Goal: Task Accomplishment & Management: Use online tool/utility

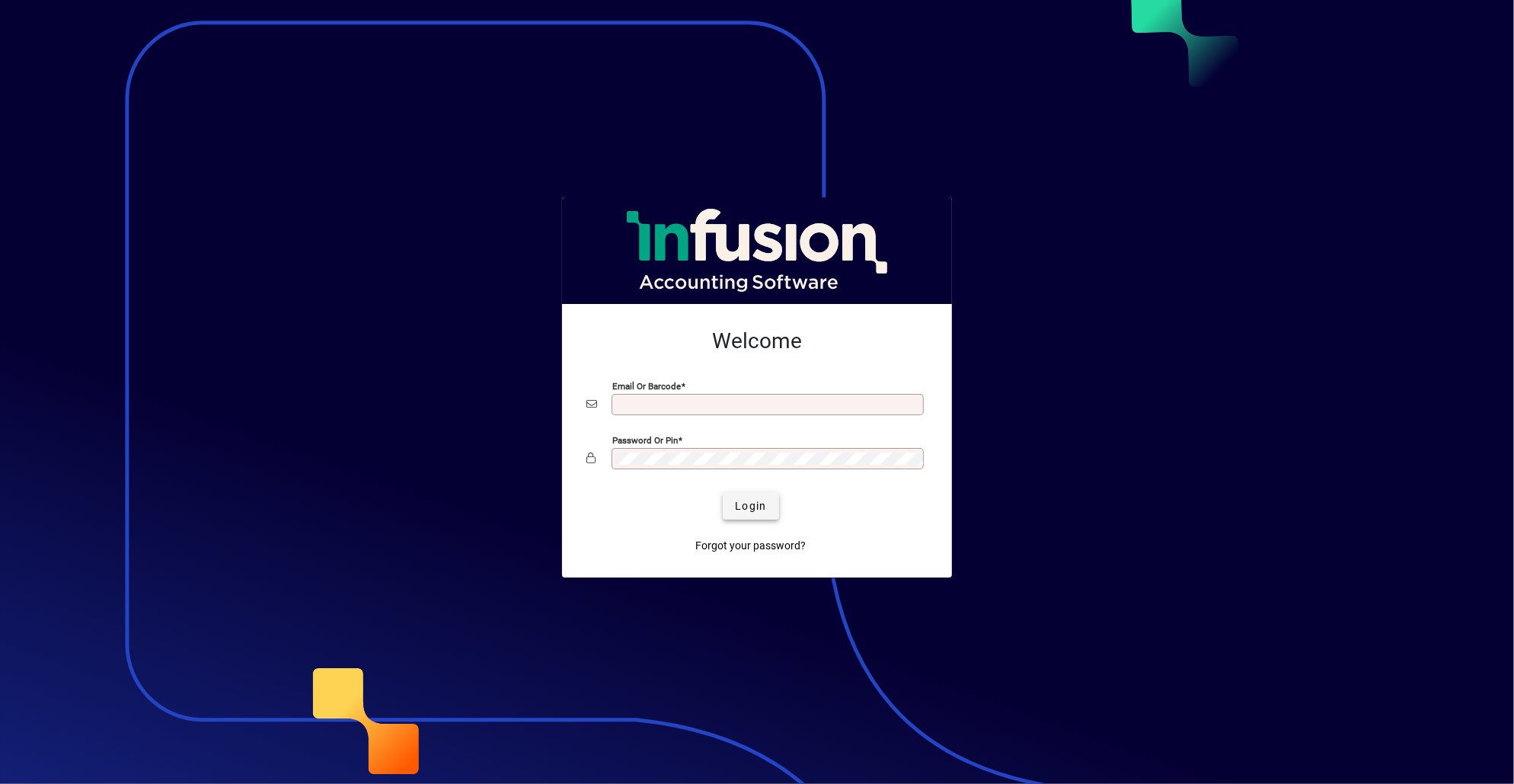
type input "**********"
drag, startPoint x: 751, startPoint y: 503, endPoint x: 742, endPoint y: 498, distance: 10.3
click at [751, 503] on span "Login" at bounding box center [750, 506] width 31 height 16
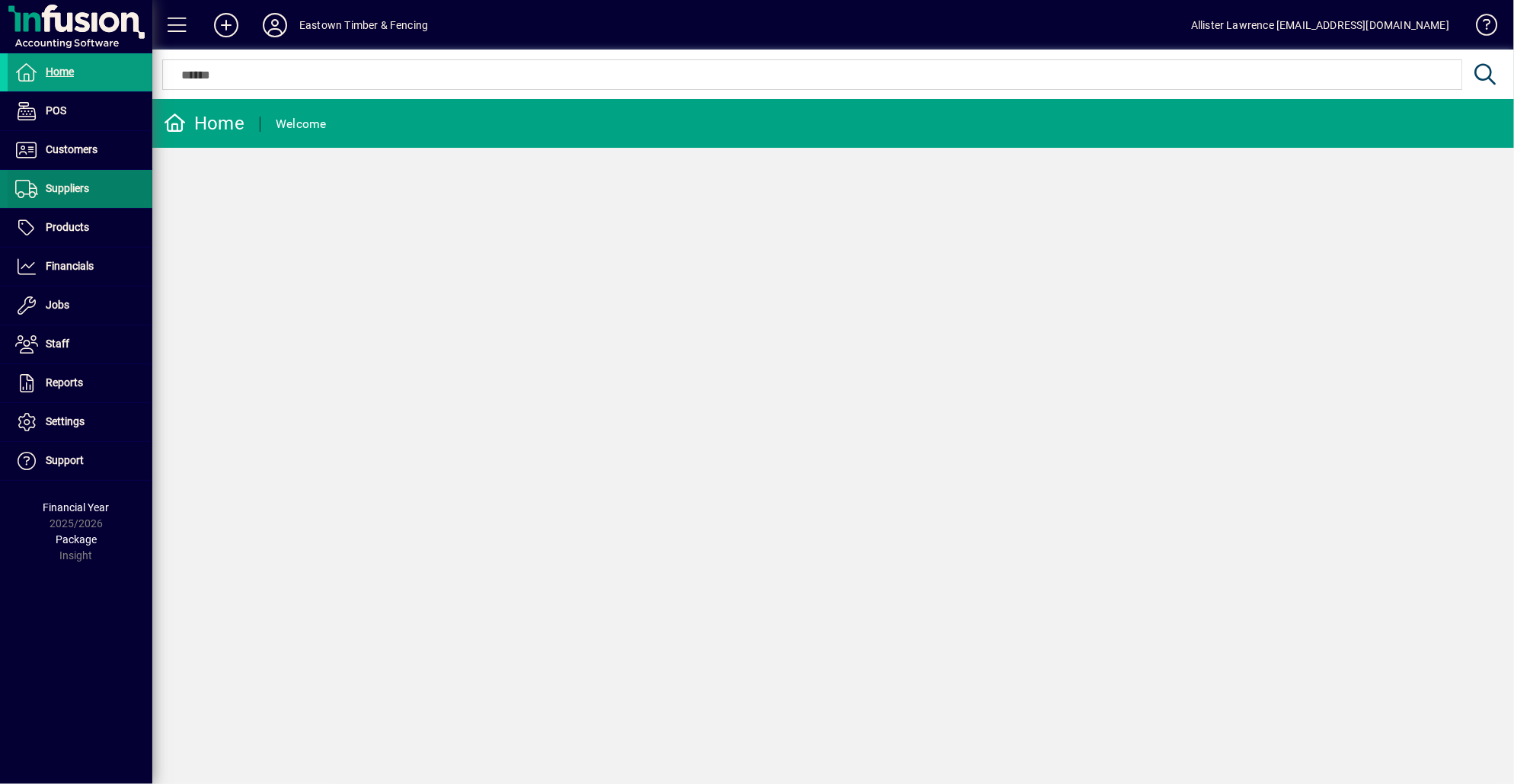
click at [67, 180] on span "Suppliers" at bounding box center [49, 189] width 82 height 18
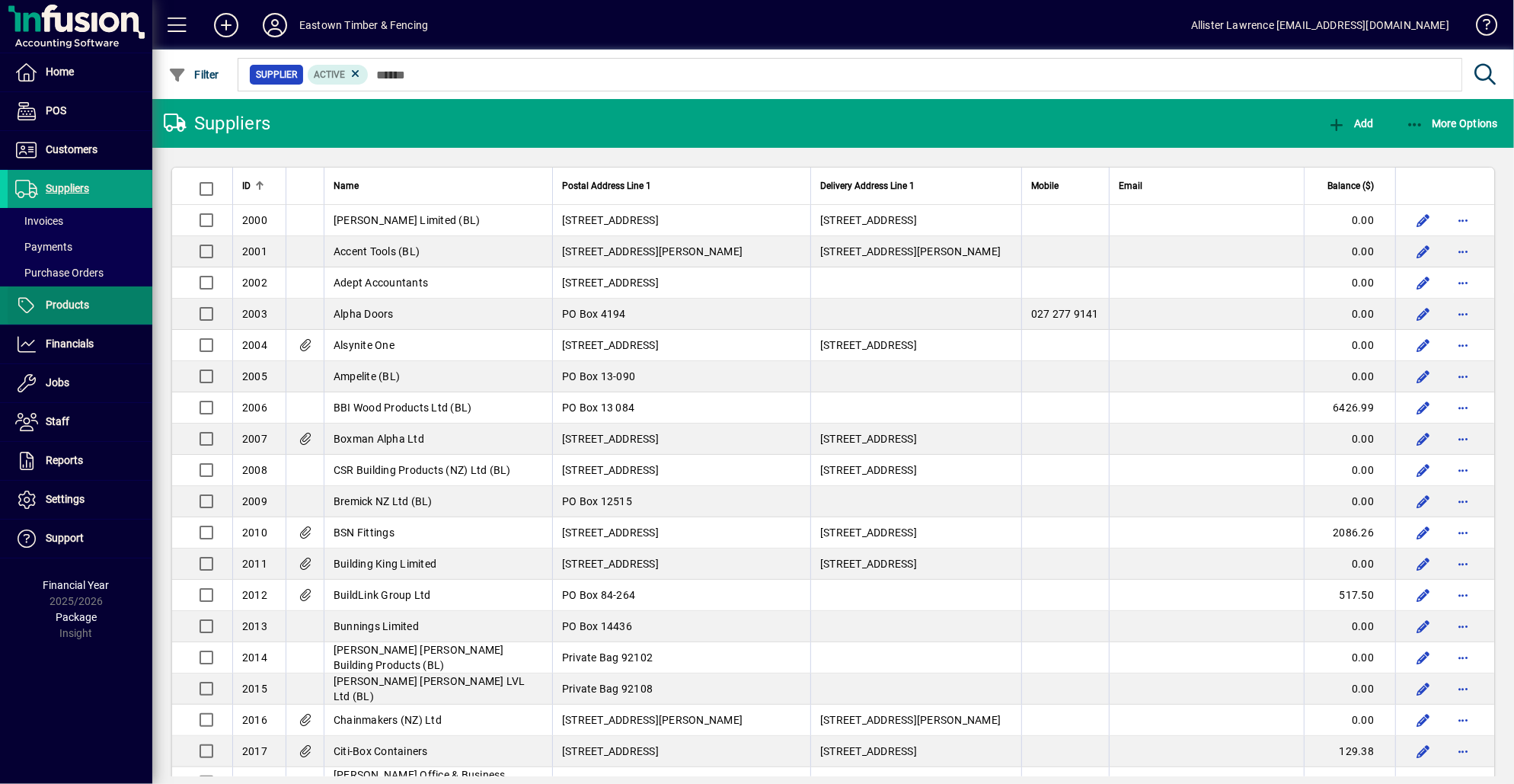
click at [78, 314] on span "Products" at bounding box center [49, 305] width 82 height 18
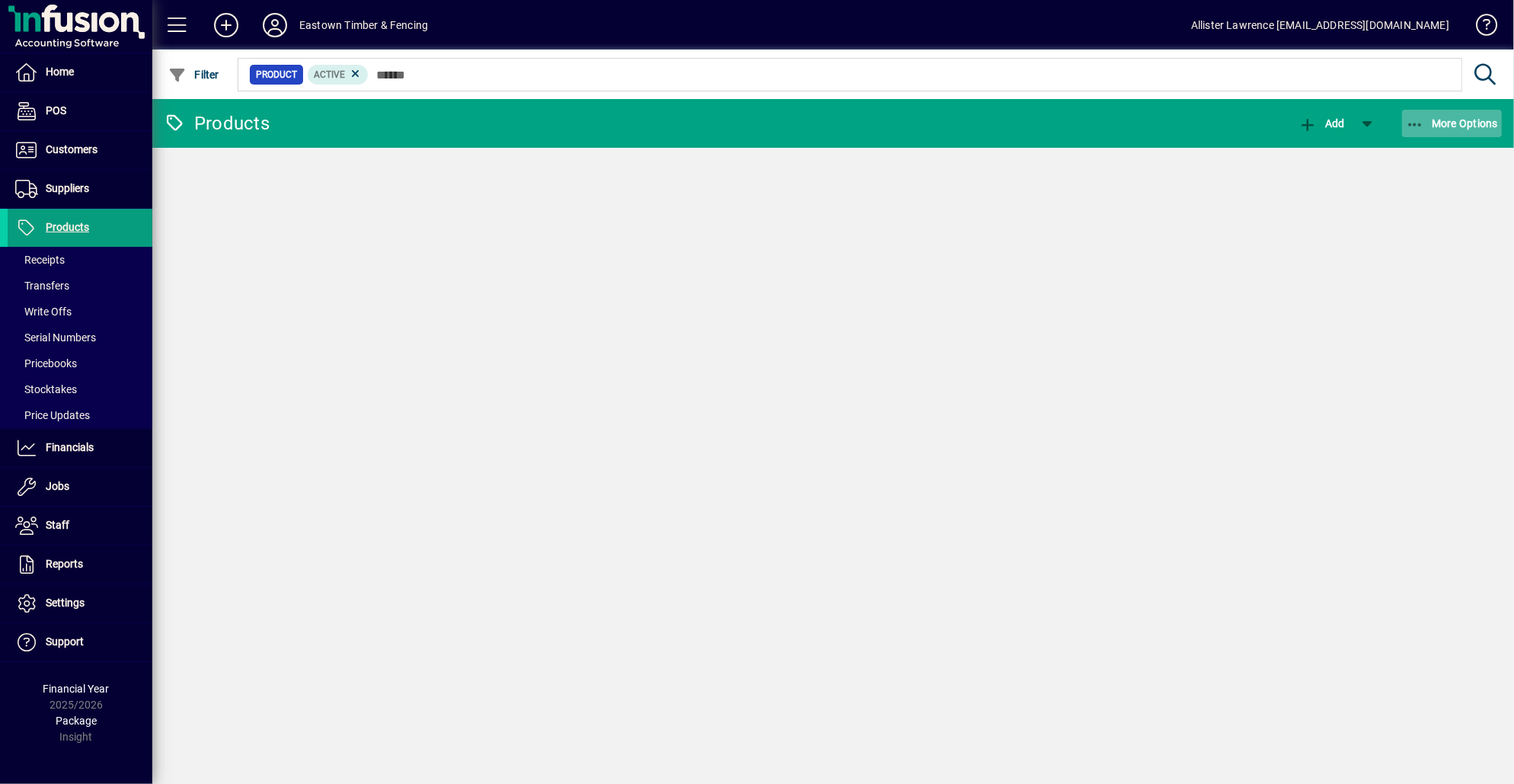
click at [1469, 125] on span "More Options" at bounding box center [1452, 123] width 92 height 12
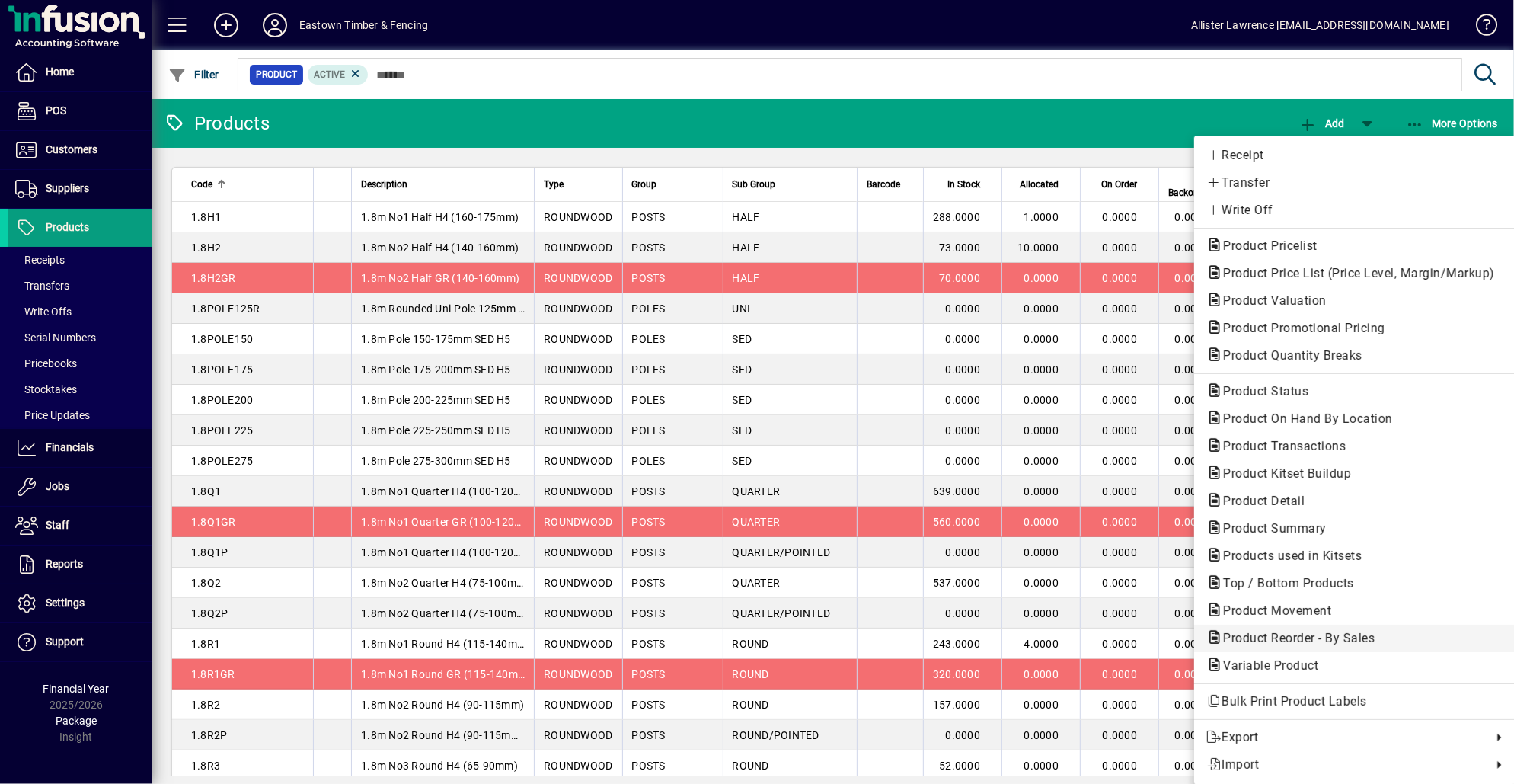
click at [1281, 630] on span "Product Reorder - By Sales" at bounding box center [1294, 637] width 176 height 15
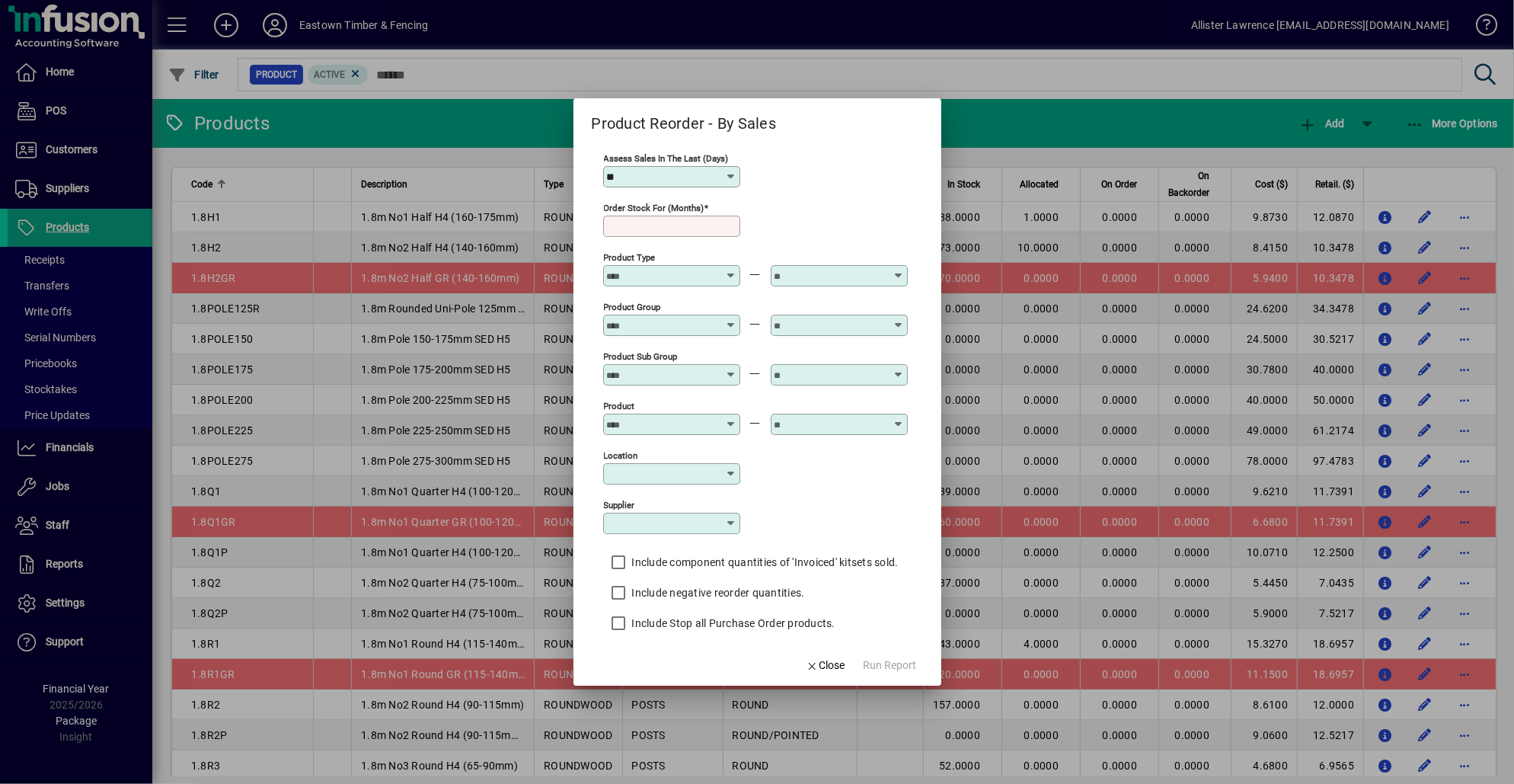
click at [664, 178] on input "**" at bounding box center [666, 177] width 118 height 12
click at [638, 420] on mat-option "365" at bounding box center [628, 428] width 57 height 41
type input "***"
drag, startPoint x: 697, startPoint y: 232, endPoint x: 717, endPoint y: 229, distance: 20.2
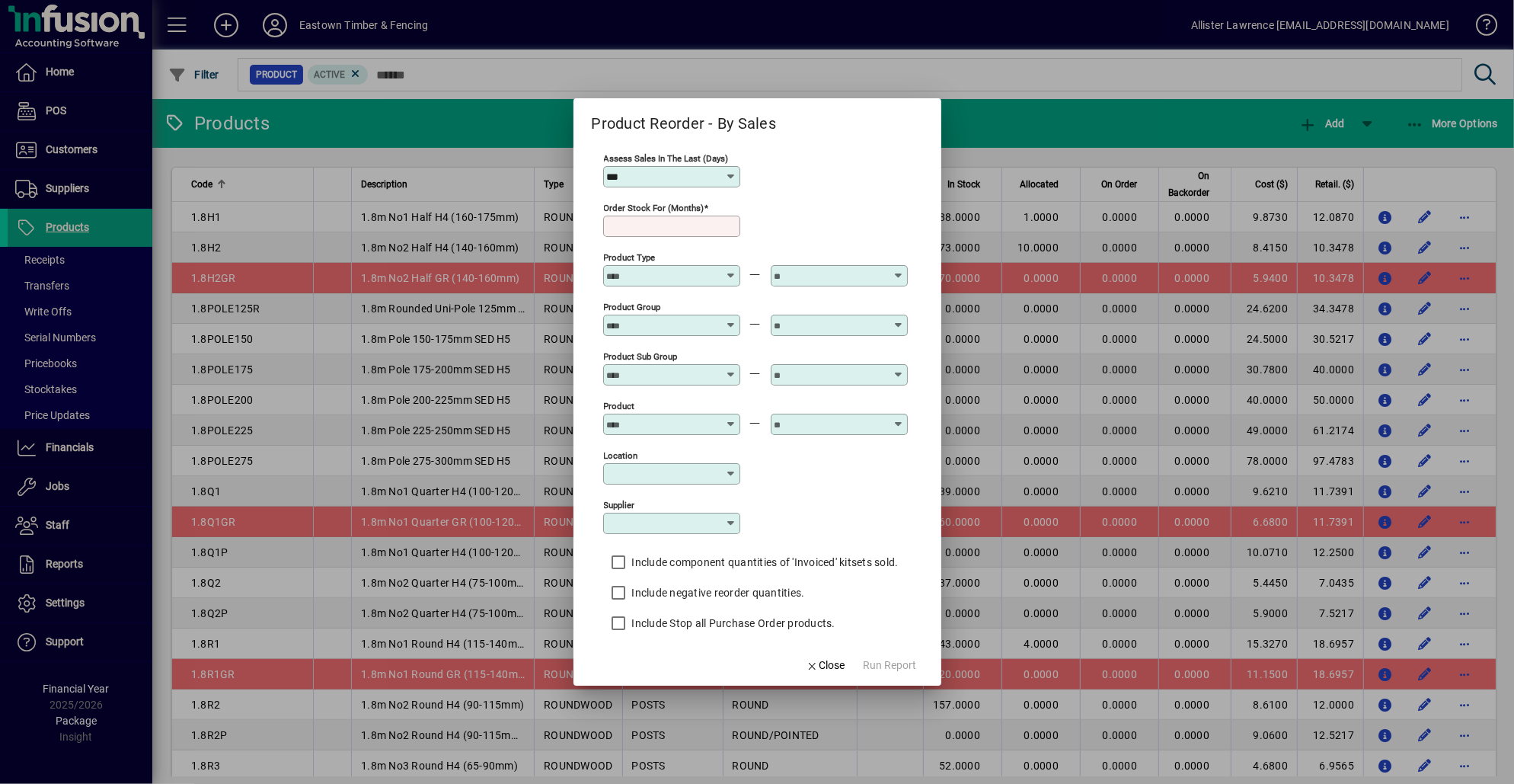
click at [697, 232] on input "Order stock for (months)" at bounding box center [673, 226] width 132 height 12
type input "*"
click at [820, 478] on div "Location" at bounding box center [756, 473] width 305 height 50
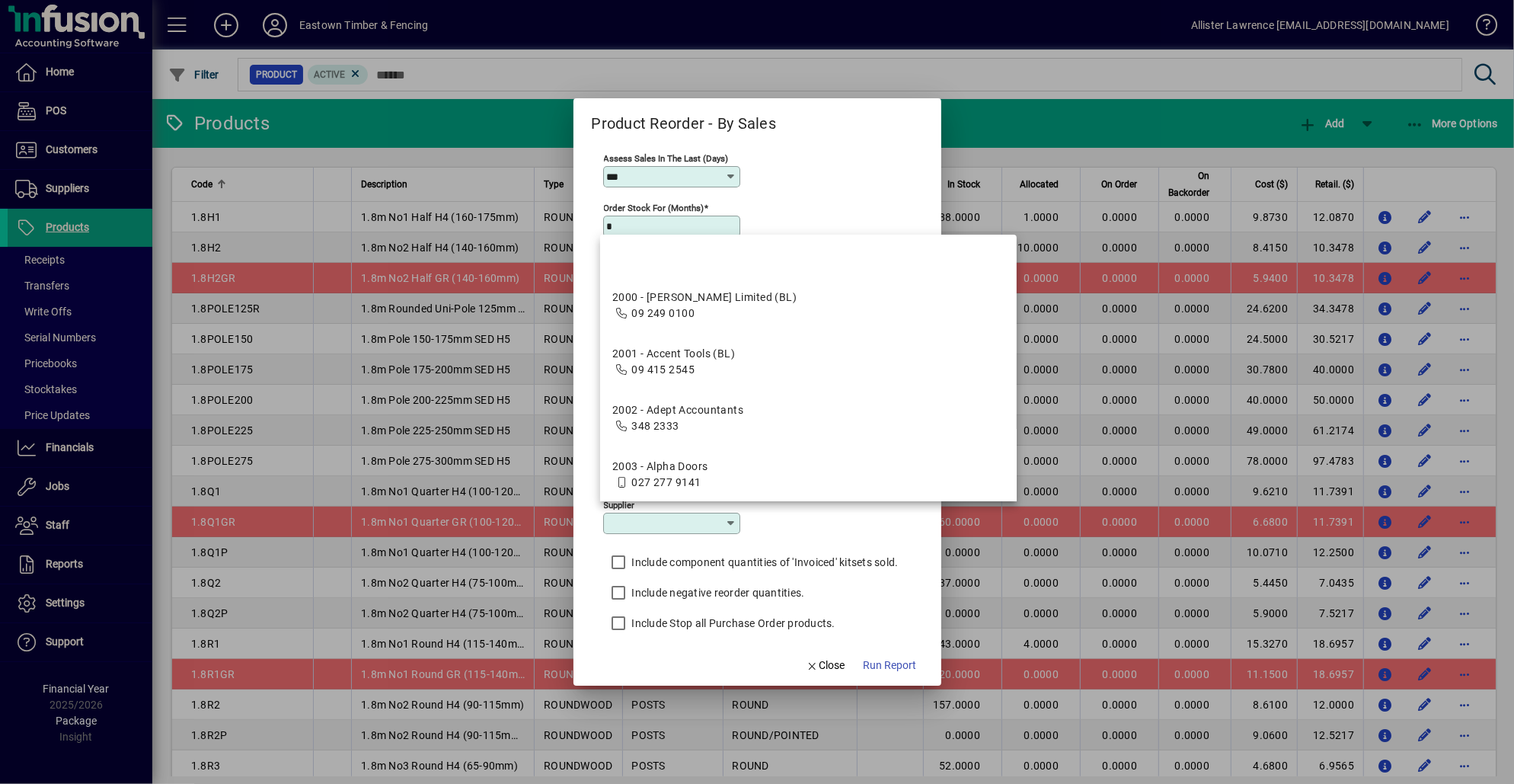
click at [656, 527] on input "Supplier" at bounding box center [666, 523] width 118 height 12
click at [816, 525] on div "Supplier" at bounding box center [756, 522] width 305 height 50
click at [644, 530] on input "Supplier" at bounding box center [666, 523] width 118 height 12
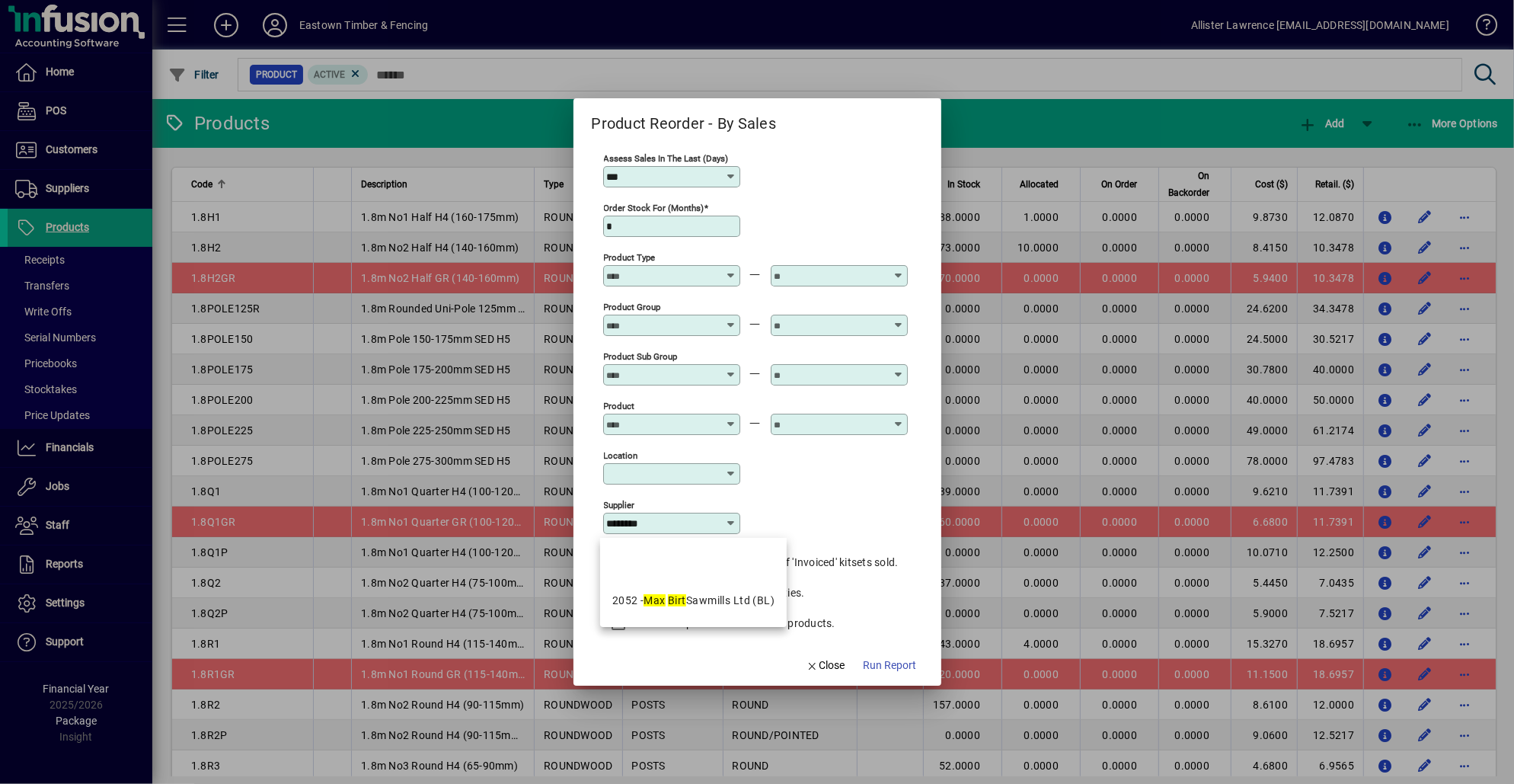
click at [672, 601] on em "Birt" at bounding box center [677, 600] width 18 height 12
type input "**********"
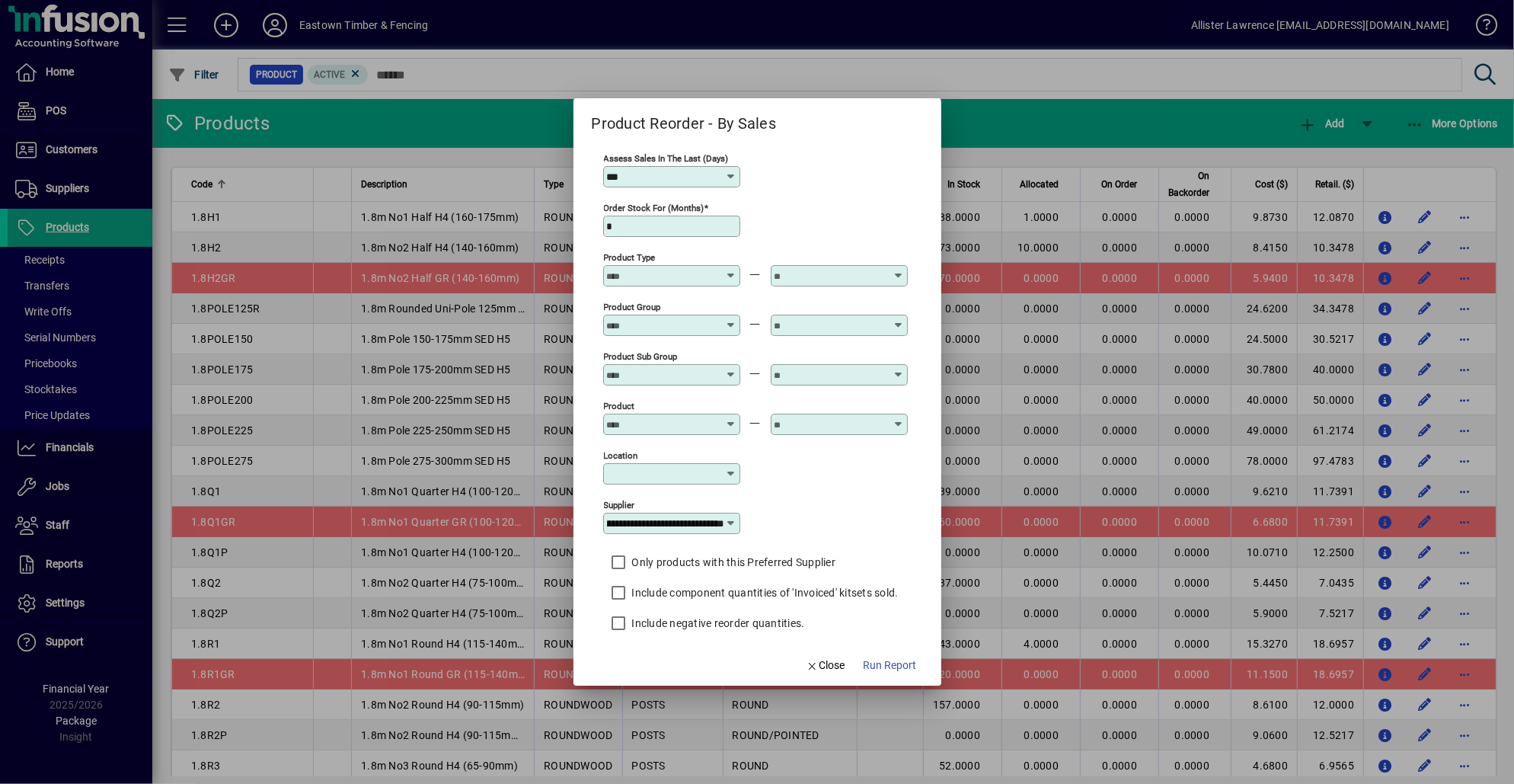
click at [805, 607] on div "Include component quantities of 'Invoiced' kitsets sold." at bounding box center [751, 592] width 295 height 31
click at [824, 598] on label "Include component quantities of 'Invoiced' kitsets sold." at bounding box center [763, 592] width 269 height 15
click at [897, 668] on span "Run Report" at bounding box center [891, 665] width 54 height 16
